Goal: Find specific page/section: Find specific page/section

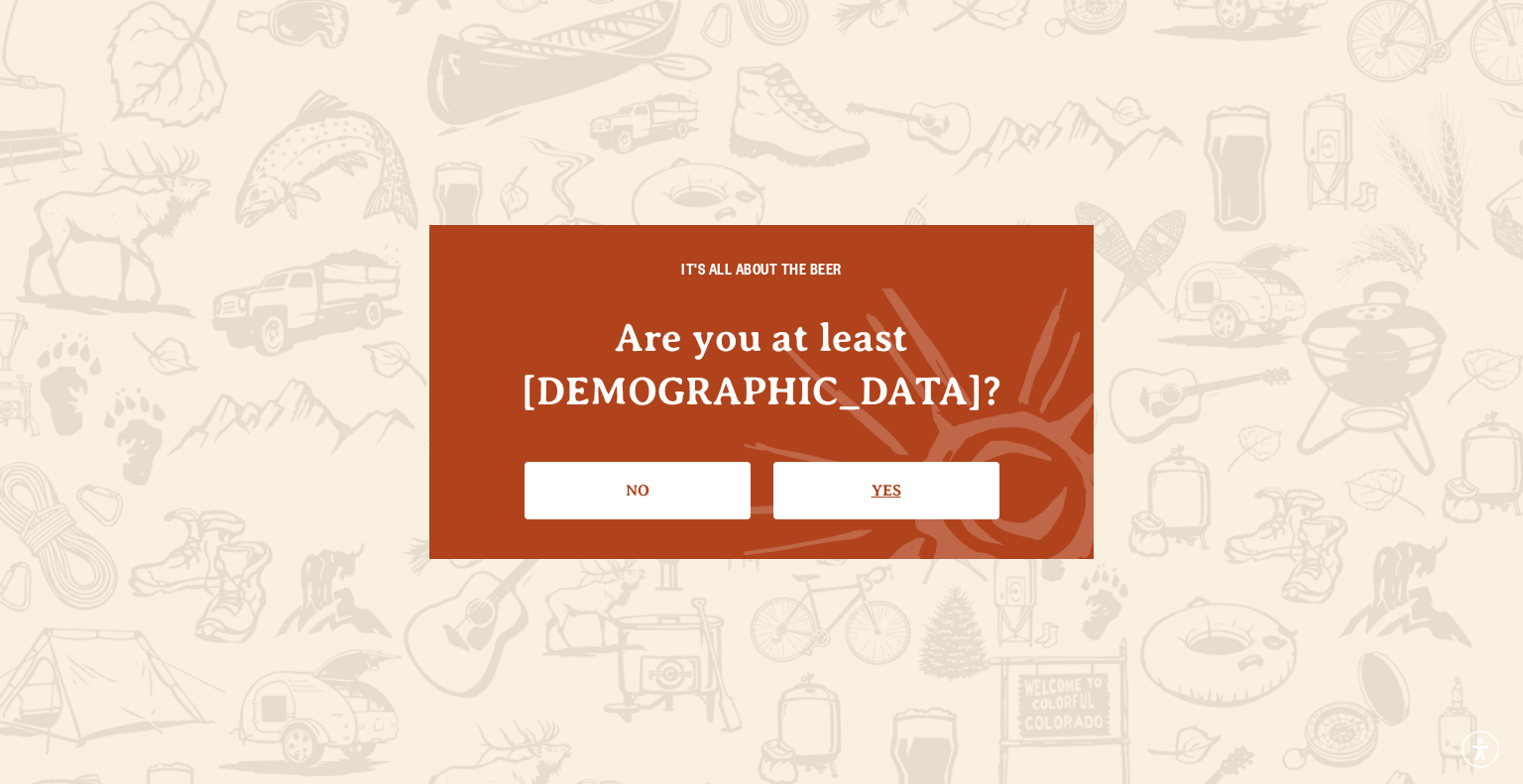
click at [869, 462] on link "Yes" at bounding box center [886, 491] width 226 height 58
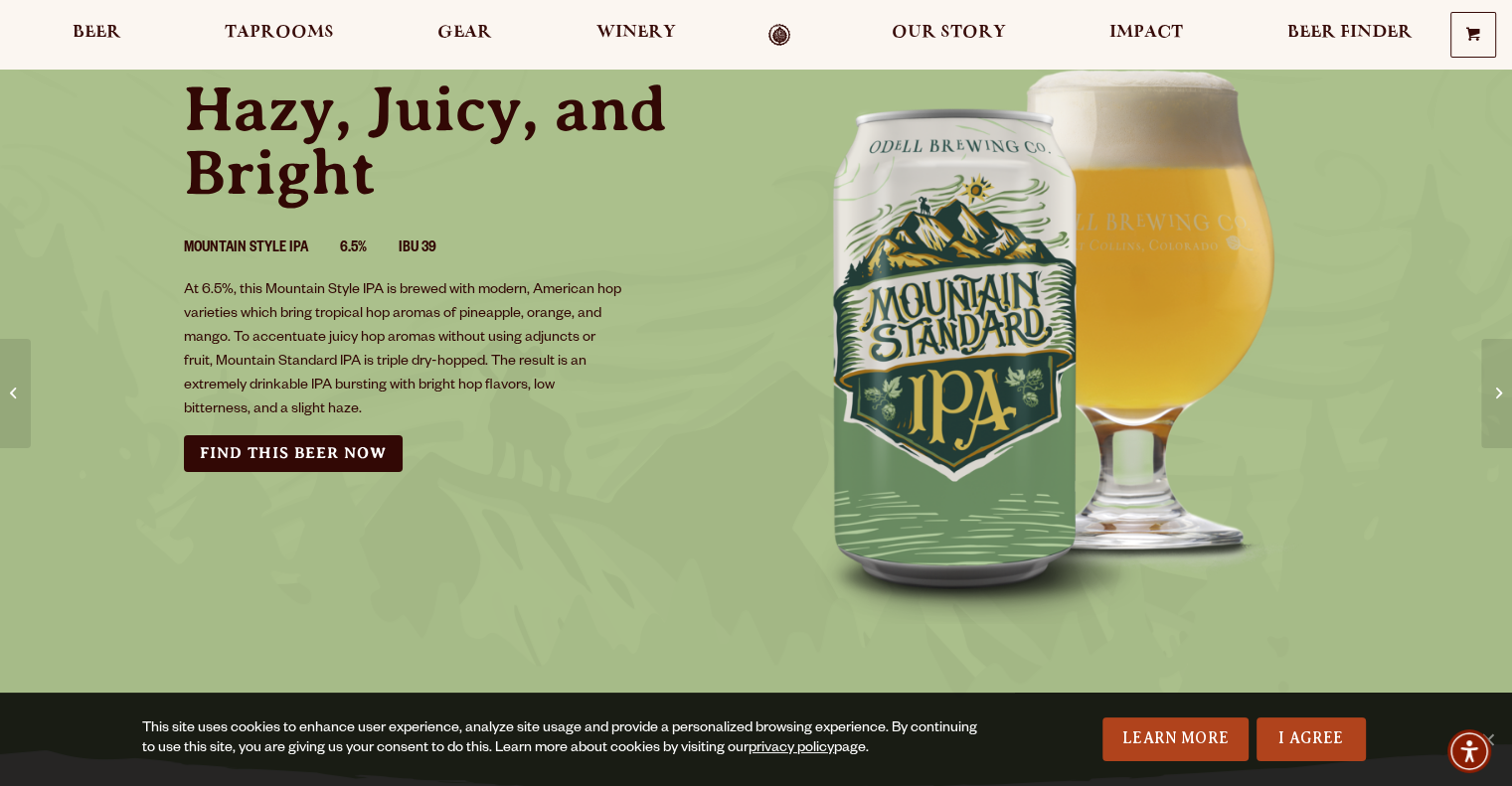
scroll to position [298, 0]
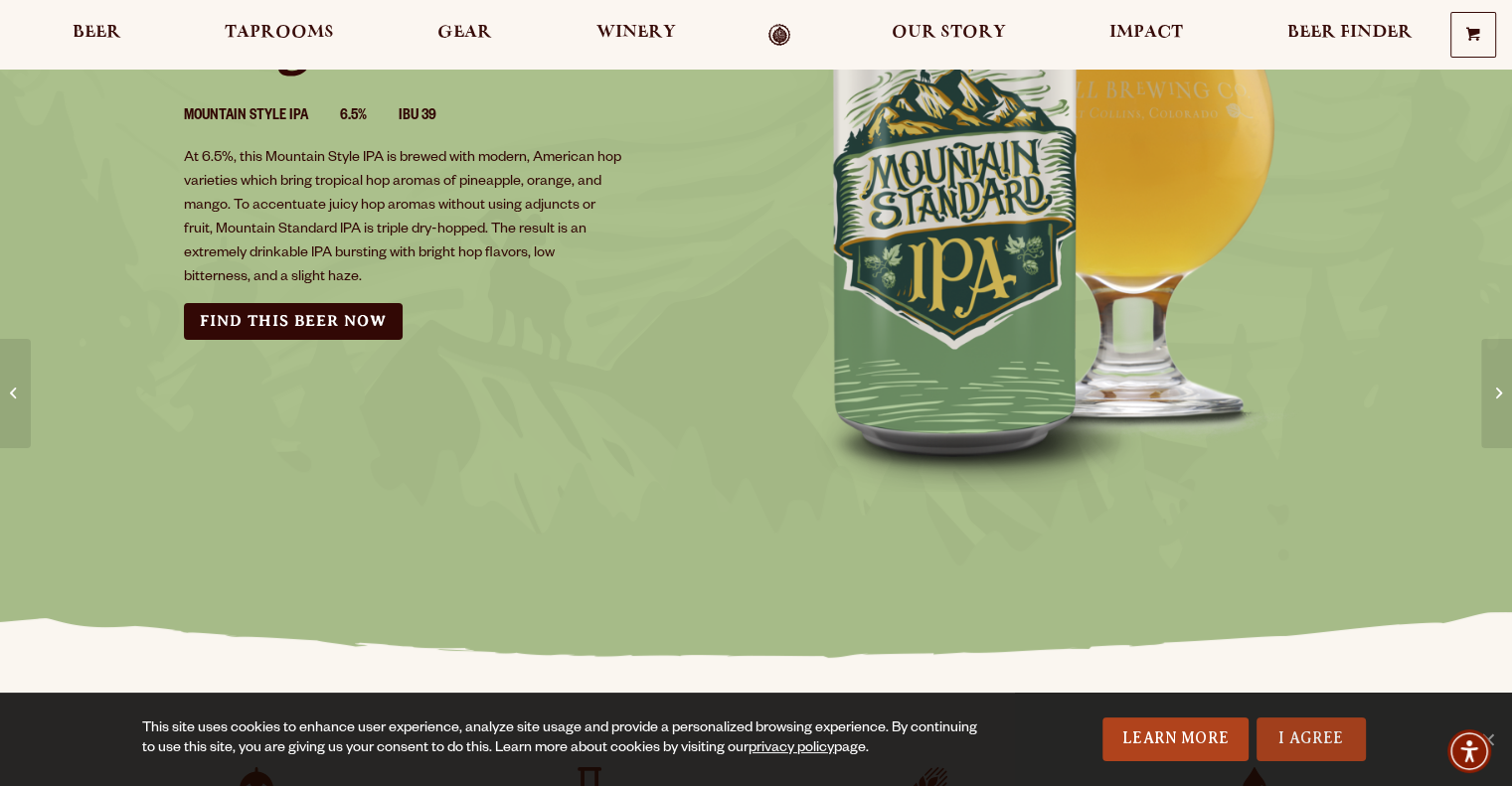
click at [1295, 737] on link "I Agree" at bounding box center [1312, 739] width 110 height 44
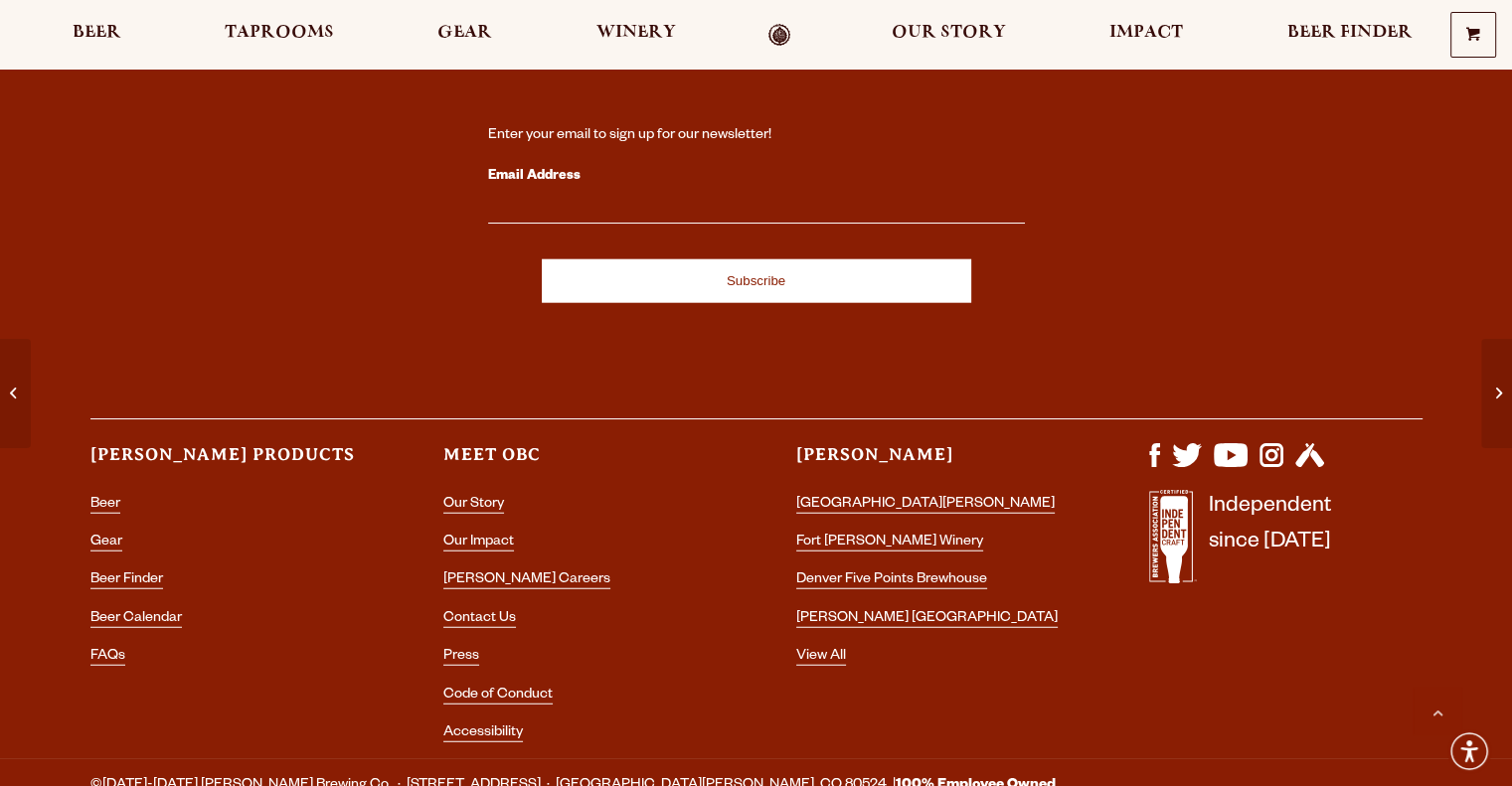
scroll to position [5043, 0]
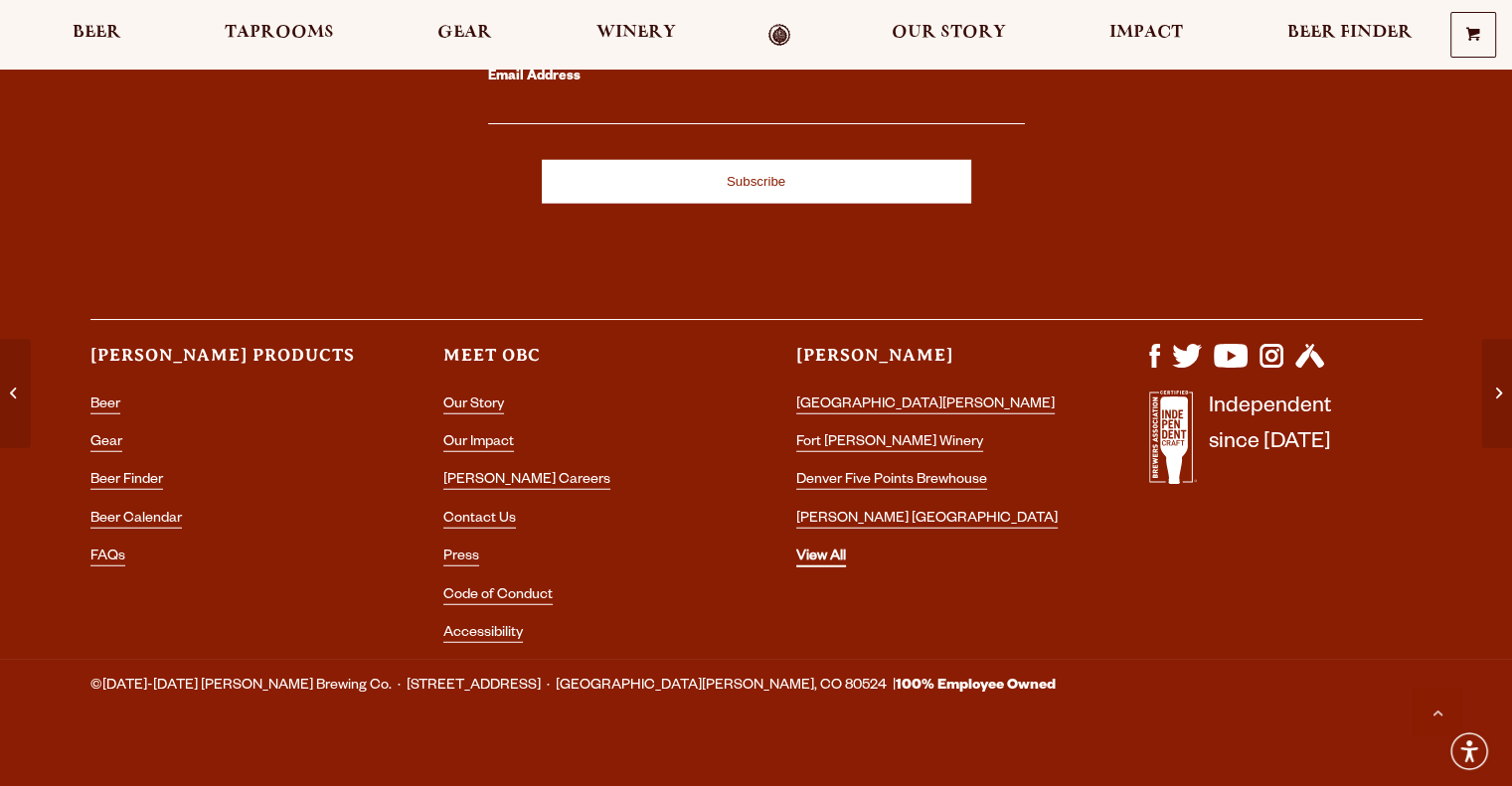
click at [821, 550] on link "View All" at bounding box center [821, 559] width 50 height 18
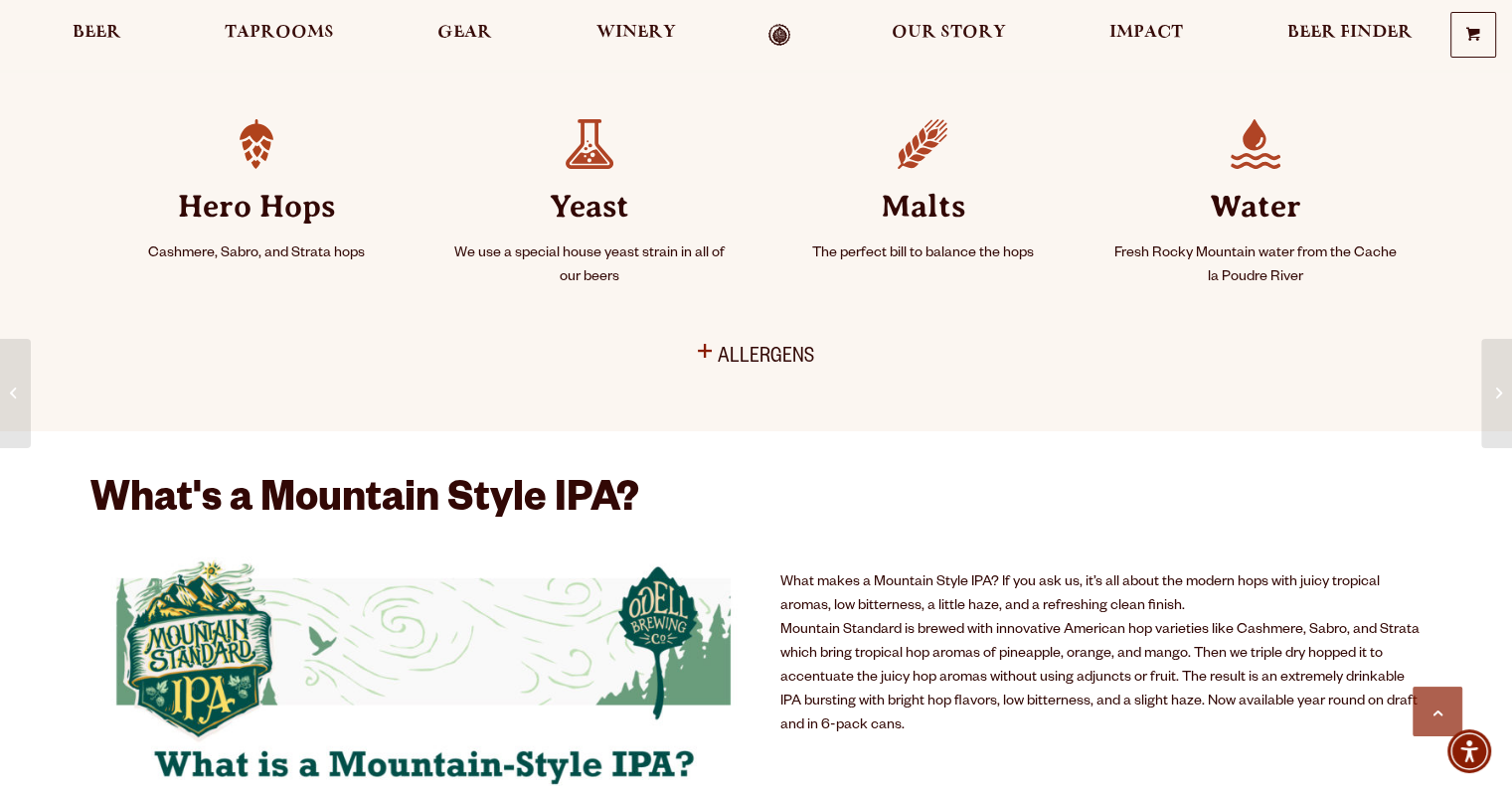
scroll to position [572, 0]
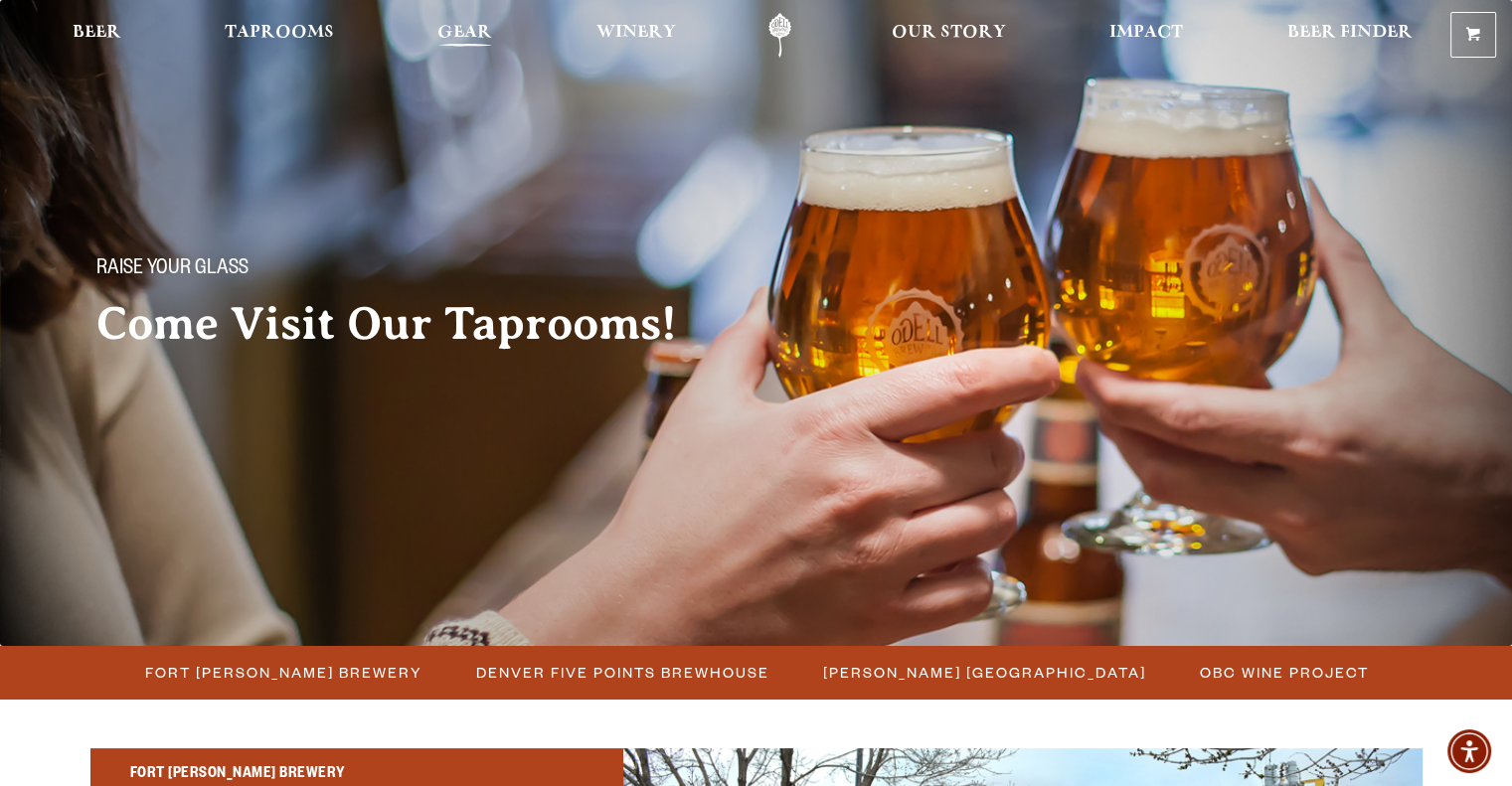
click at [450, 36] on span "Gear" at bounding box center [464, 33] width 55 height 16
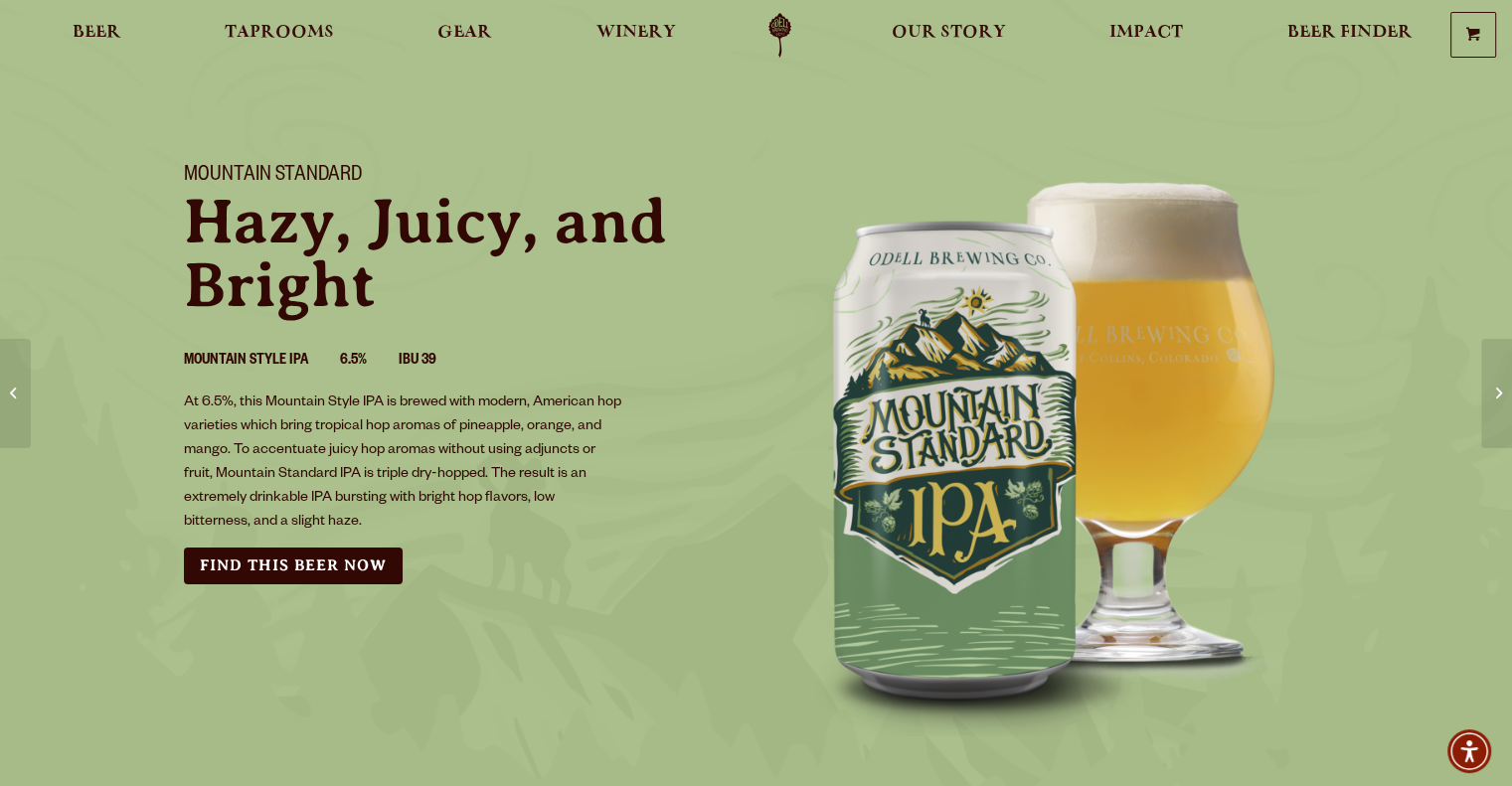
scroll to position [100, 0]
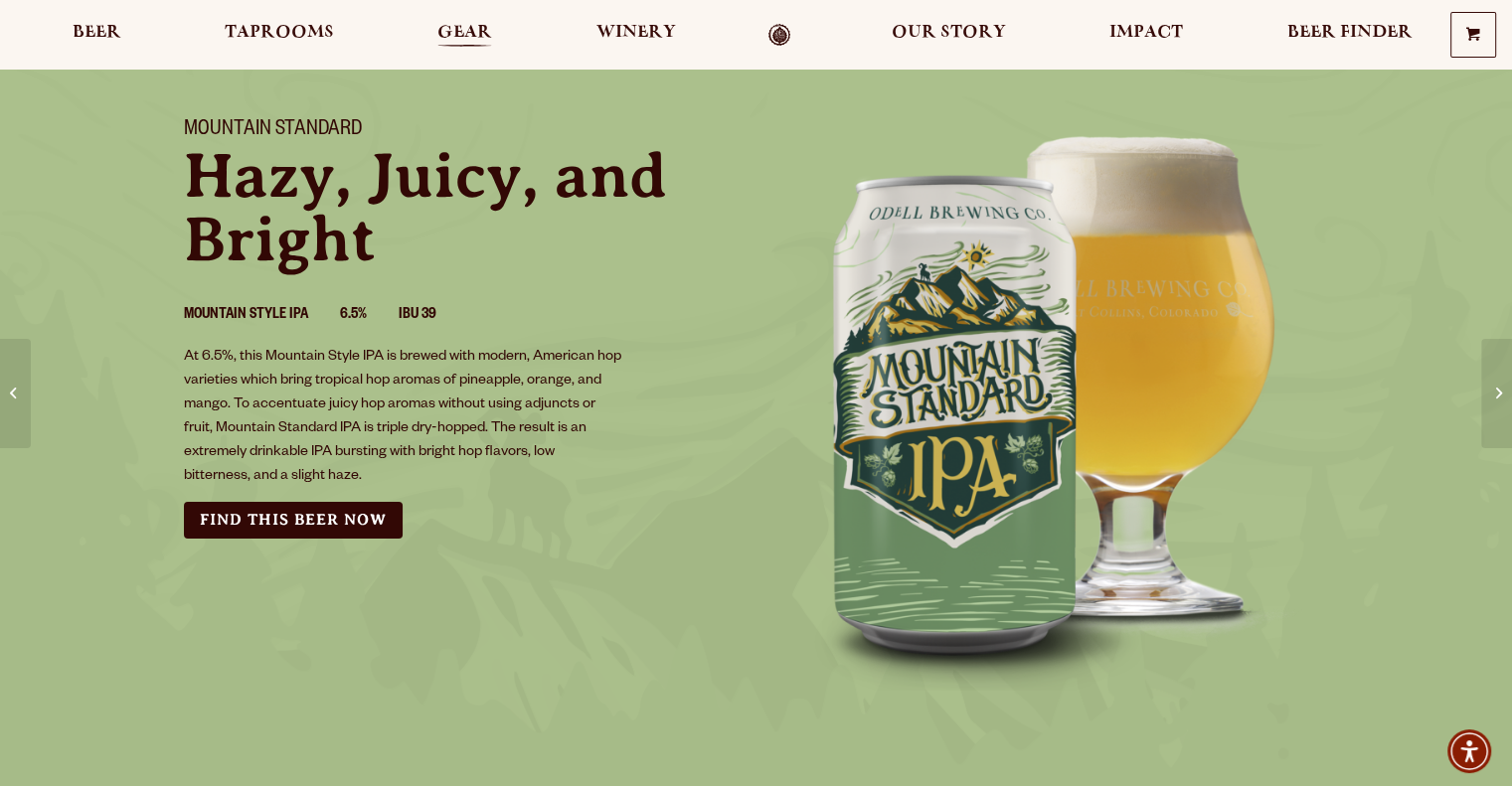
click at [461, 38] on span "Gear" at bounding box center [464, 33] width 55 height 16
